Goal: Task Accomplishment & Management: Manage account settings

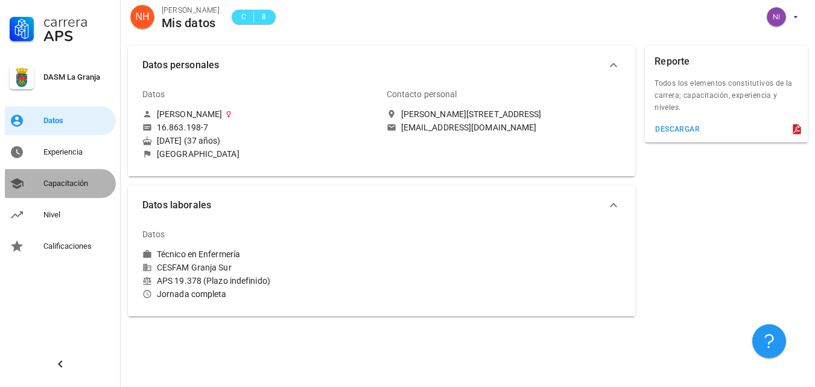
drag, startPoint x: 64, startPoint y: 188, endPoint x: 74, endPoint y: 192, distance: 10.5
click at [64, 188] on div "Capacitación" at bounding box center [77, 183] width 68 height 19
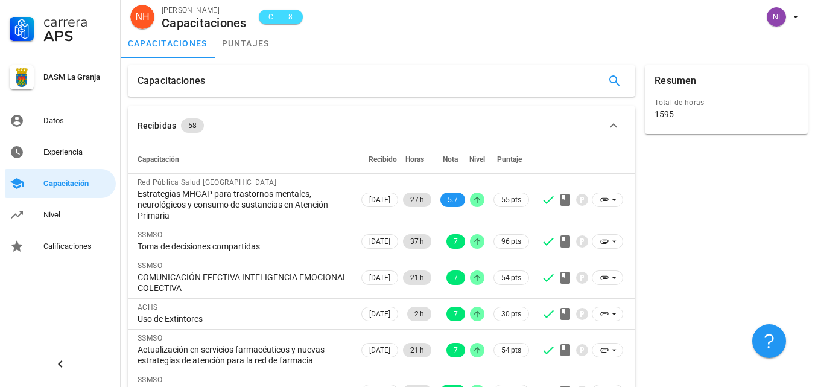
click at [362, 152] on th "Recibido" at bounding box center [380, 159] width 42 height 29
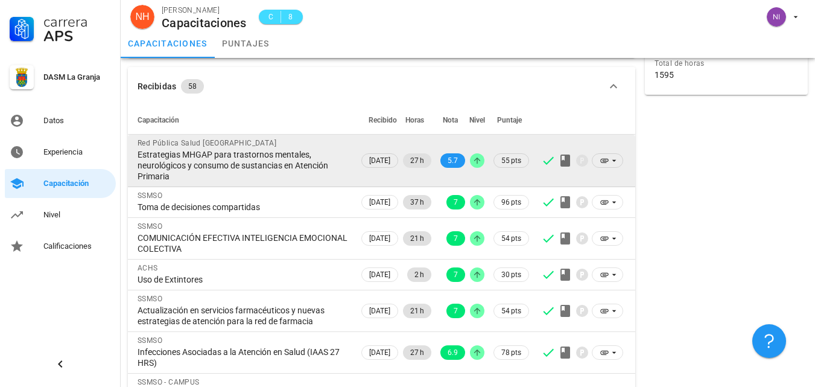
scroll to position [60, 0]
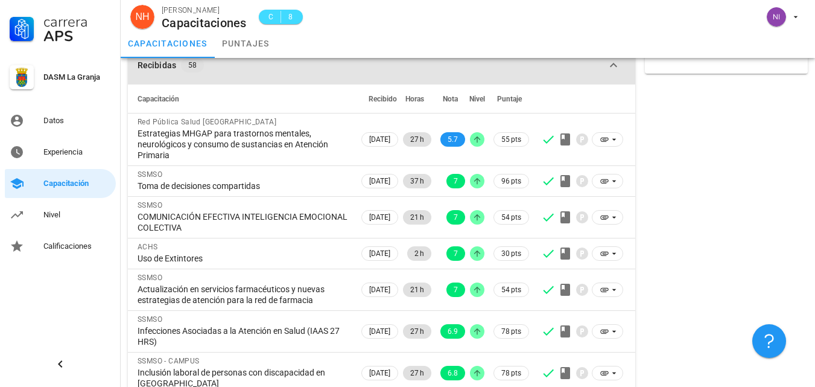
click at [615, 64] on icon "button" at bounding box center [613, 65] width 14 height 14
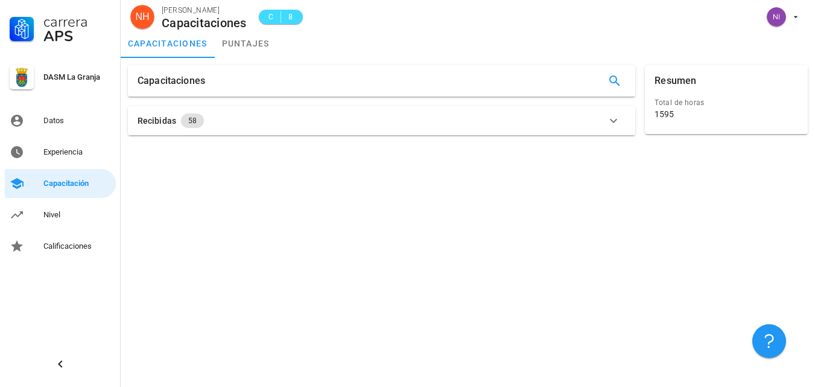
scroll to position [0, 0]
click at [615, 78] on icon "button" at bounding box center [614, 81] width 14 height 14
type input "2025"
click at [613, 80] on icon "button" at bounding box center [614, 81] width 14 height 14
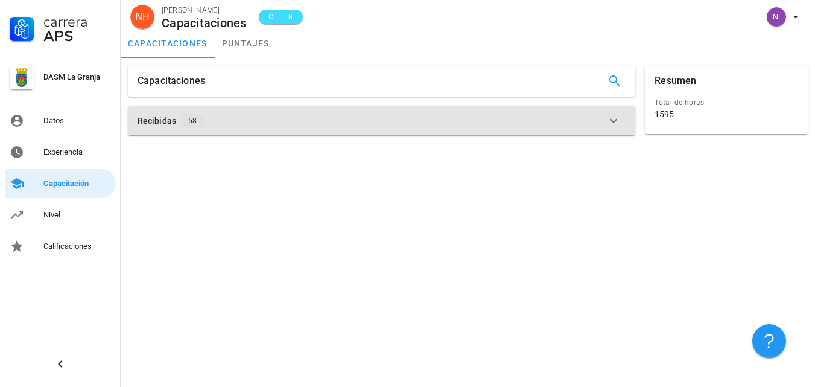
click at [617, 124] on icon "button" at bounding box center [613, 120] width 14 height 14
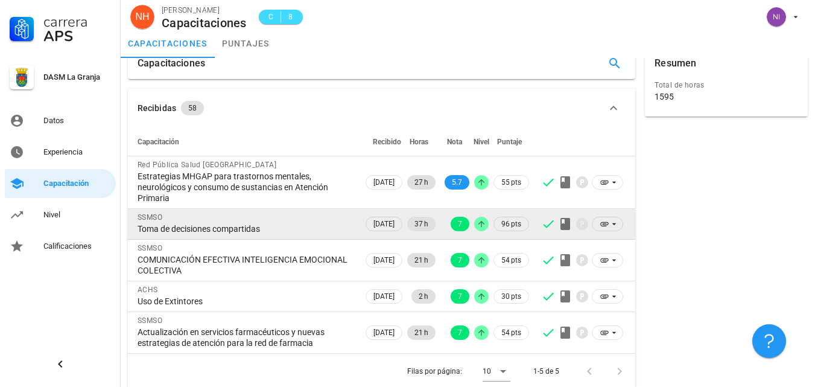
scroll to position [27, 0]
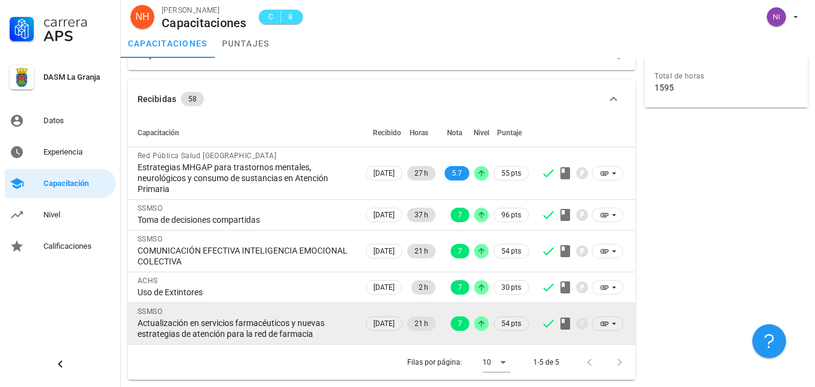
drag, startPoint x: 141, startPoint y: 163, endPoint x: 326, endPoint y: 333, distance: 251.4
click at [326, 333] on tbody "Red Pública Salud Sur Oriente Estrategias MHGAP para trastornos mentales, neuro…" at bounding box center [381, 245] width 507 height 197
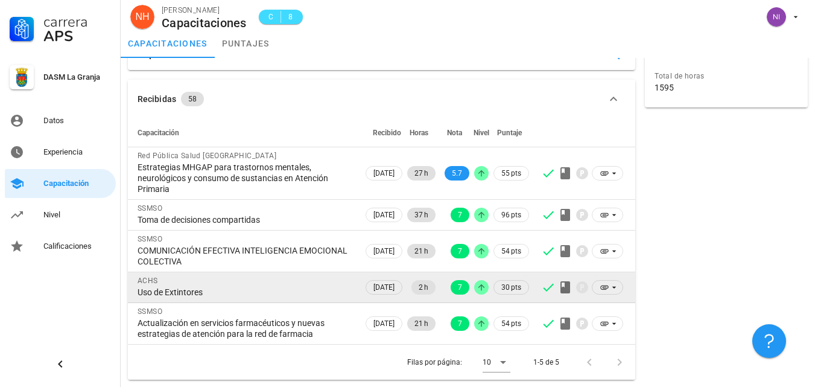
copy tbody "Estrategias MHGAP para trastornos mentales, neurológicos y consumo de sustancia…"
click at [308, 302] on td "ACHS Uso de Extintores" at bounding box center [245, 287] width 235 height 31
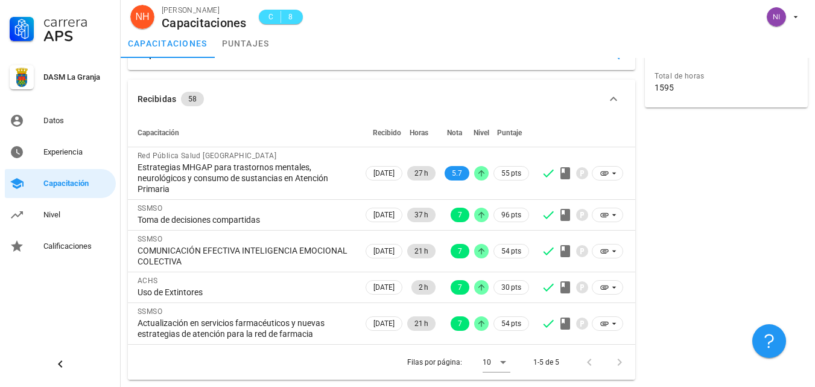
click at [618, 361] on div at bounding box center [617, 362] width 26 height 22
click at [503, 358] on icon at bounding box center [503, 362] width 14 height 14
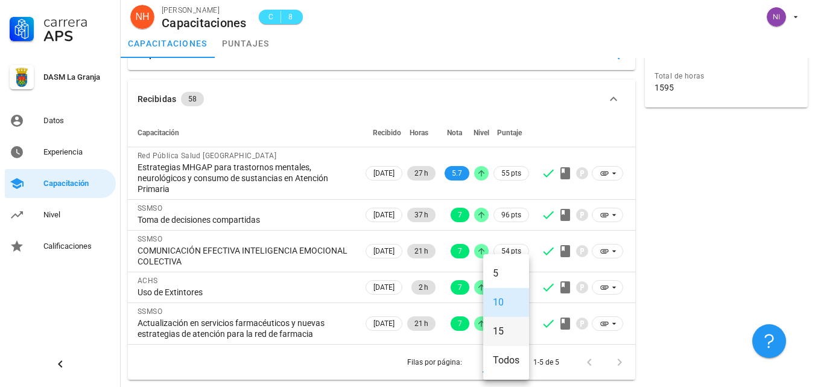
click at [504, 334] on div "15" at bounding box center [506, 330] width 27 height 11
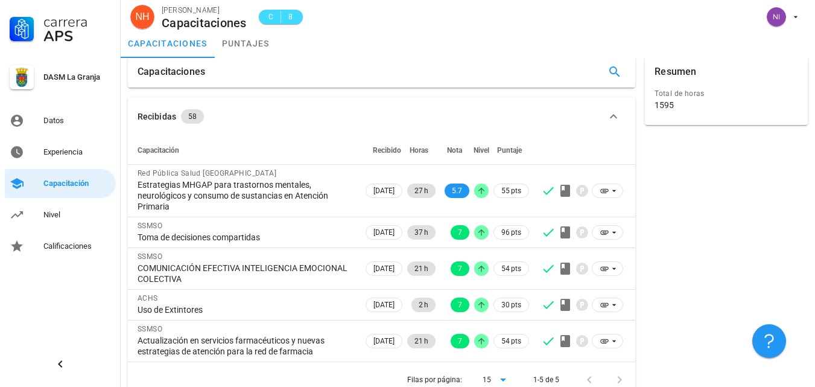
scroll to position [0, 0]
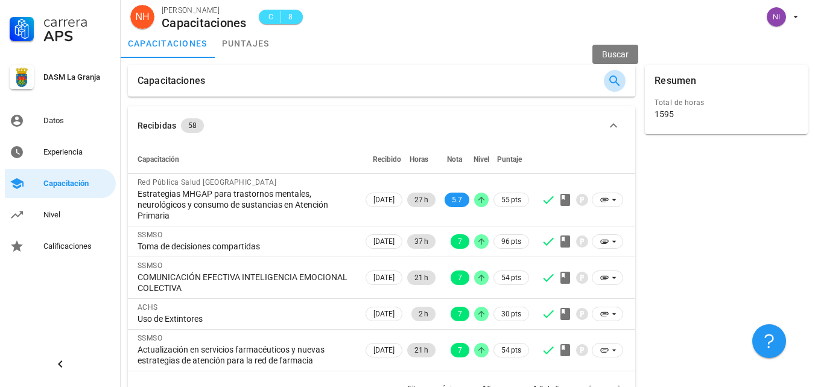
click at [615, 79] on icon "button" at bounding box center [614, 81] width 14 height 14
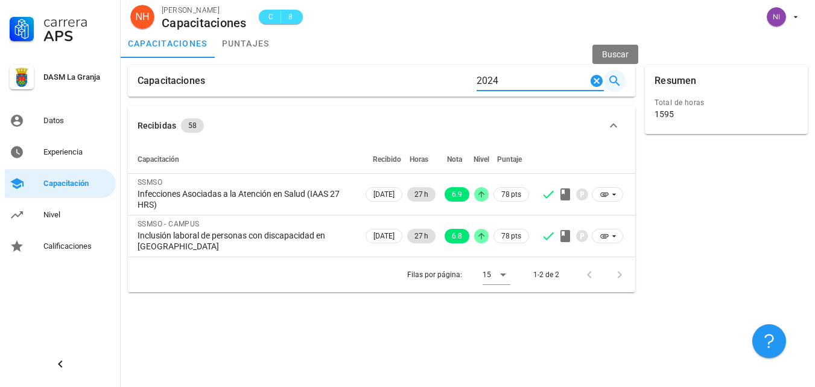
type input "2024"
click at [612, 78] on icon "button" at bounding box center [614, 81] width 14 height 14
click at [500, 274] on icon at bounding box center [503, 274] width 14 height 14
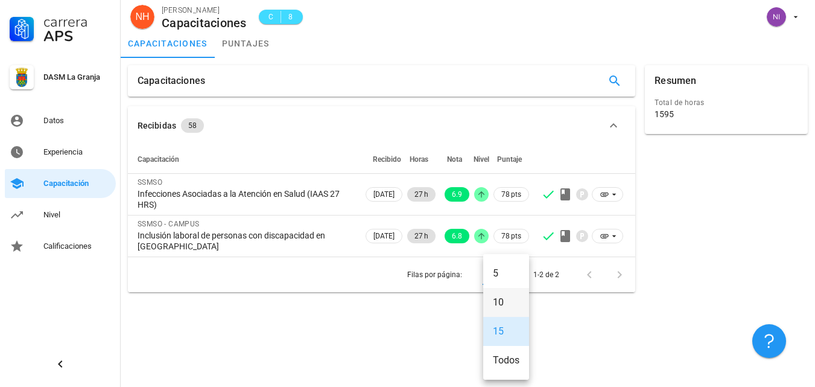
click at [489, 305] on div "10" at bounding box center [506, 302] width 46 height 29
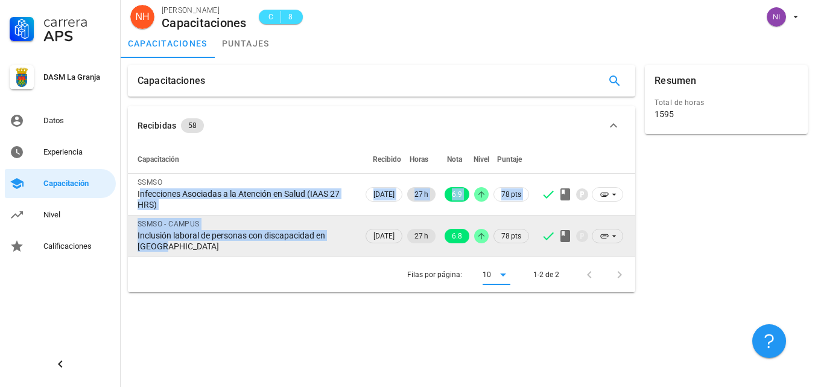
drag, startPoint x: 137, startPoint y: 191, endPoint x: 330, endPoint y: 243, distance: 200.0
click at [330, 243] on tbody "SSMSO Infecciones Asociadas a la Atención en Salud (IAAS 27 HRS) 09/08/2024 27 …" at bounding box center [381, 215] width 507 height 83
copy tbody "Infecciones Asociadas a la Atención en Salud (IAAS 27 HRS) 09/08/2024 27 h 6.9 …"
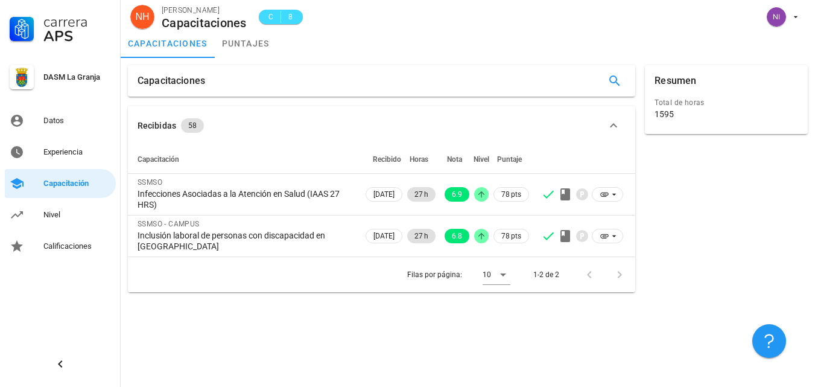
drag, startPoint x: 368, startPoint y: 342, endPoint x: 379, endPoint y: 302, distance: 41.3
click at [368, 341] on div "Capacitaciones Recibidas 58 Capacitación Recibido Horas Nota Nivel Puntaje SSMS…" at bounding box center [468, 222] width 694 height 329
click at [613, 80] on icon "button" at bounding box center [614, 81] width 14 height 14
click at [598, 81] on icon "Clear Buscar…" at bounding box center [596, 81] width 12 height 12
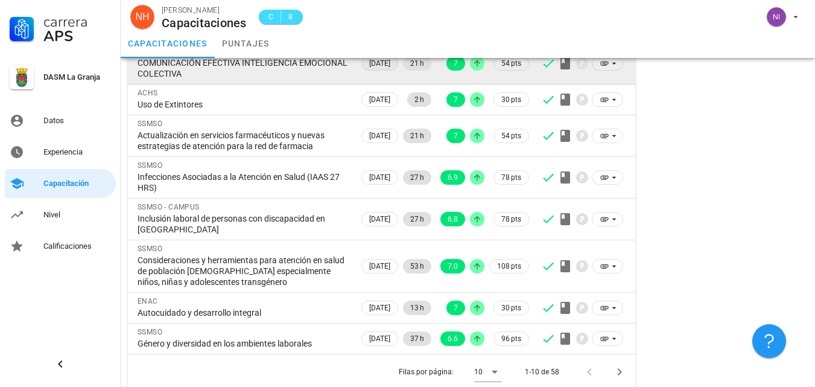
scroll to position [224, 0]
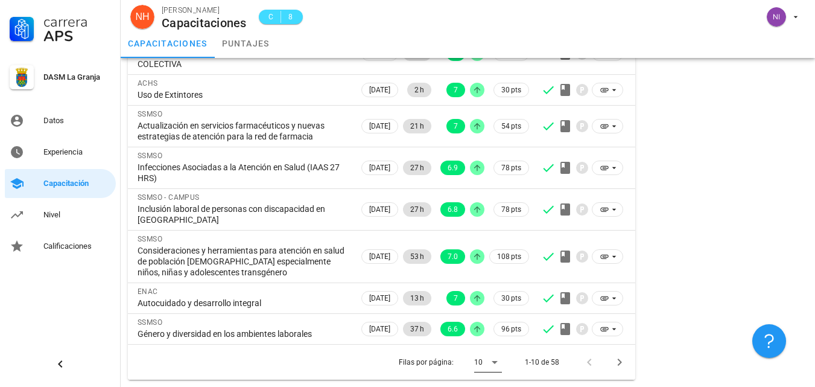
click at [495, 360] on icon at bounding box center [494, 362] width 14 height 14
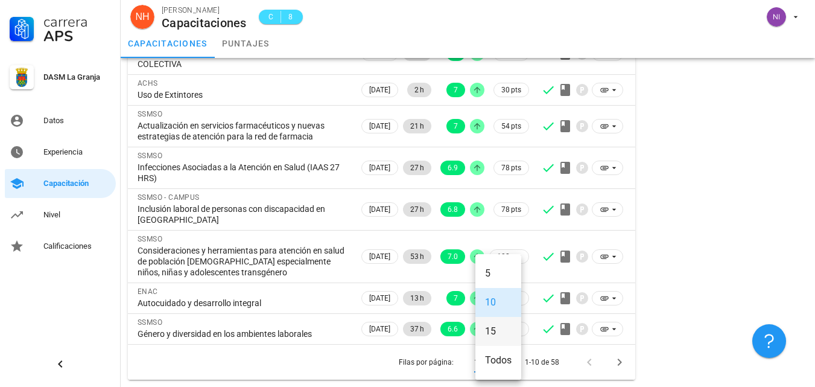
click at [498, 325] on div "15" at bounding box center [498, 330] width 27 height 11
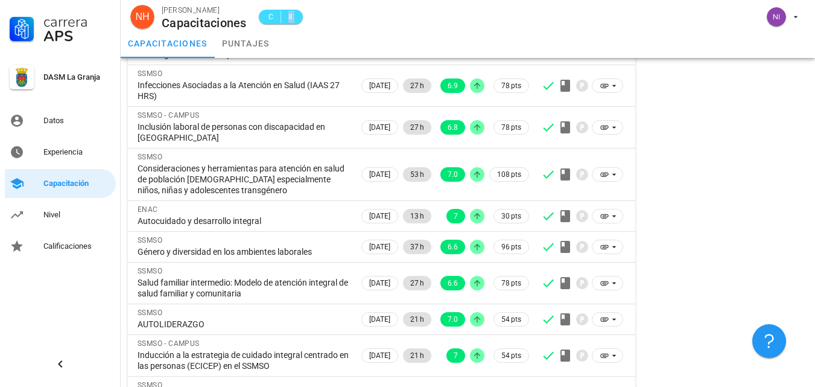
scroll to position [257, 0]
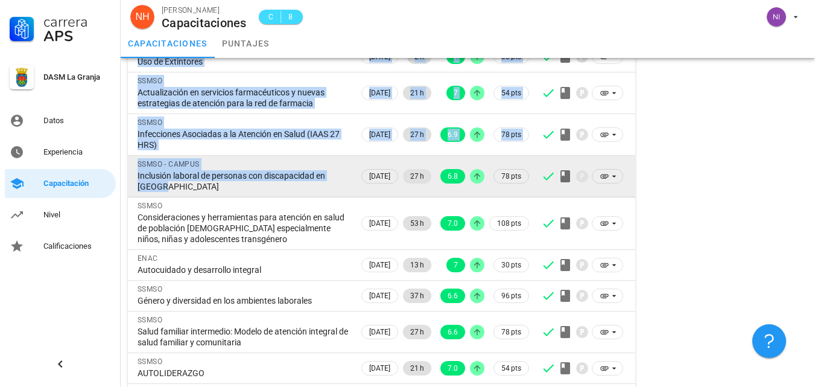
drag, startPoint x: 136, startPoint y: 182, endPoint x: 309, endPoint y: 194, distance: 173.5
click at [309, 194] on tbody "Red Pública Salud Sur Oriente Estrategias MHGAP para trastornos mentales, neuro…" at bounding box center [381, 207] width 507 height 580
copy tbody "Red Pública Salud Sur Oriente Estrategias MHGAP para trastornos mentales, neuro…"
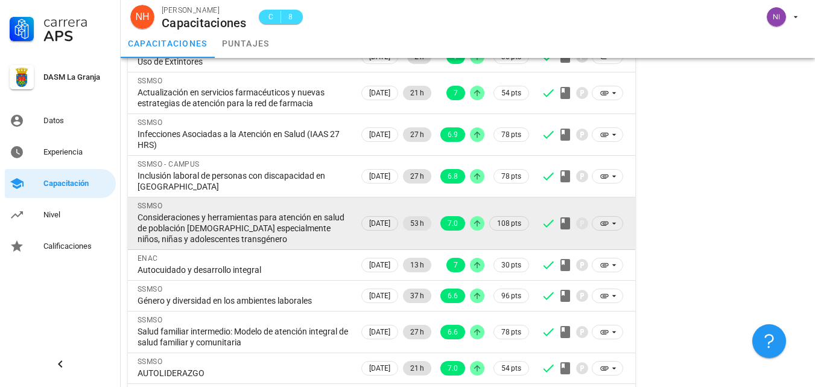
click at [277, 248] on td "SSMSO Consideraciones y herramientas para atención en salud de población LGBTIQ…" at bounding box center [243, 223] width 231 height 52
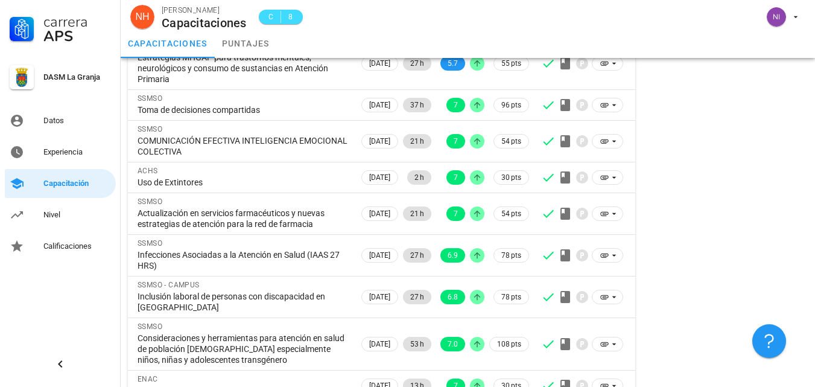
scroll to position [76, 0]
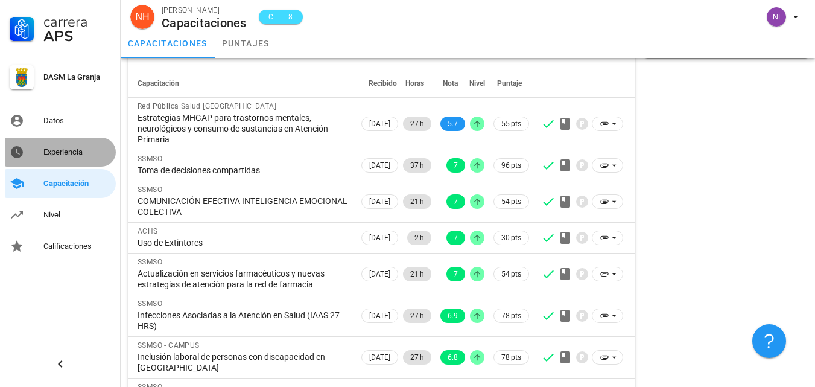
click at [73, 149] on div "Experiencia" at bounding box center [77, 152] width 68 height 10
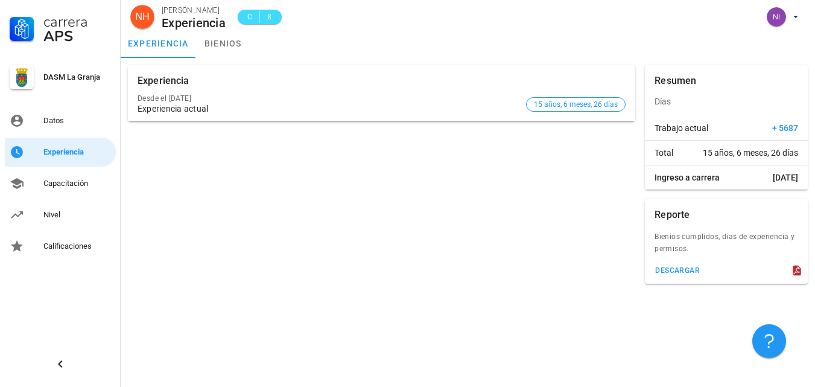
click at [698, 242] on div "Bienios cumplidos, dias de experiencia y permisos." at bounding box center [726, 245] width 163 height 31
click at [797, 274] on icon at bounding box center [796, 270] width 8 height 10
click at [677, 271] on div "descargar" at bounding box center [676, 270] width 45 height 8
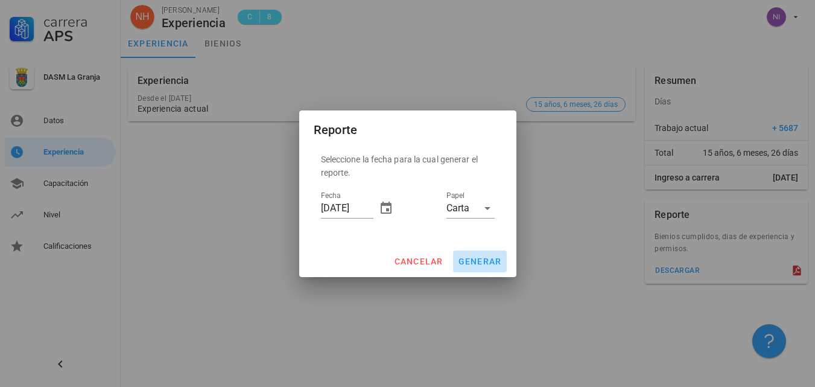
click at [478, 260] on span "generar" at bounding box center [480, 261] width 44 height 10
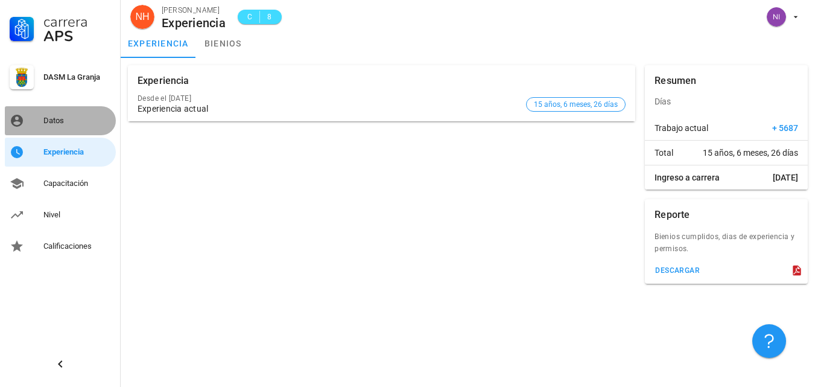
click at [54, 122] on div "Datos" at bounding box center [77, 121] width 68 height 10
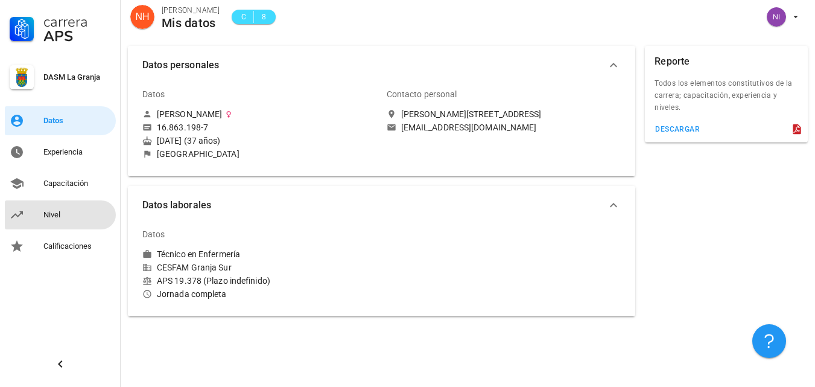
click at [62, 213] on div "Nivel" at bounding box center [77, 215] width 68 height 10
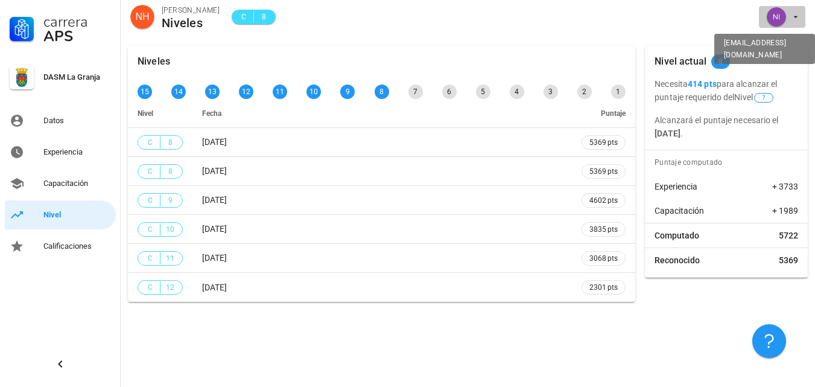
click at [794, 16] on icon "button" at bounding box center [796, 17] width 10 height 10
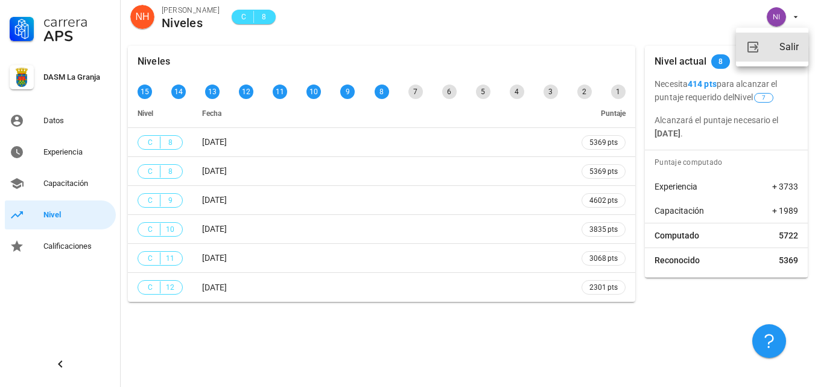
click at [779, 51] on link "Salir" at bounding box center [772, 47] width 72 height 29
